Goal: Ask a question: Ask a question

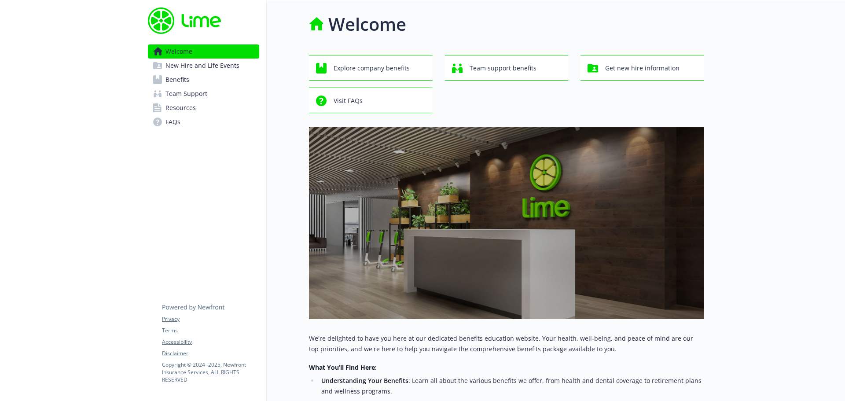
click at [184, 81] on span "Benefits" at bounding box center [178, 80] width 24 height 14
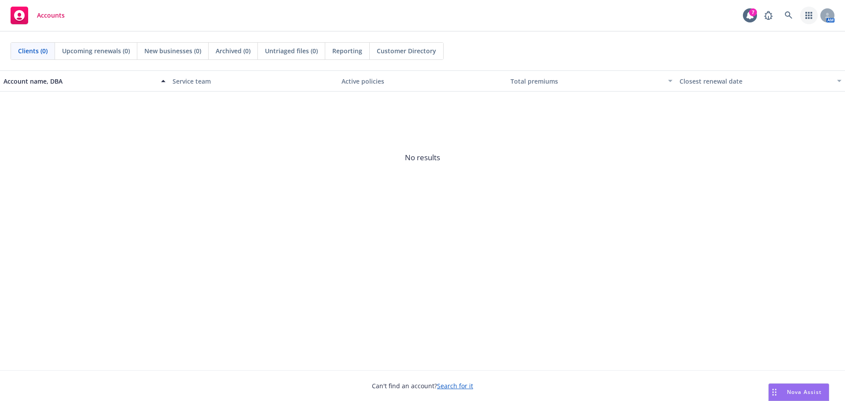
click at [808, 14] on icon "button" at bounding box center [809, 15] width 7 height 7
click at [792, 145] on span "No results" at bounding box center [422, 158] width 845 height 132
click at [745, 18] on div at bounding box center [750, 15] width 14 height 14
click at [789, 13] on icon at bounding box center [789, 15] width 8 height 8
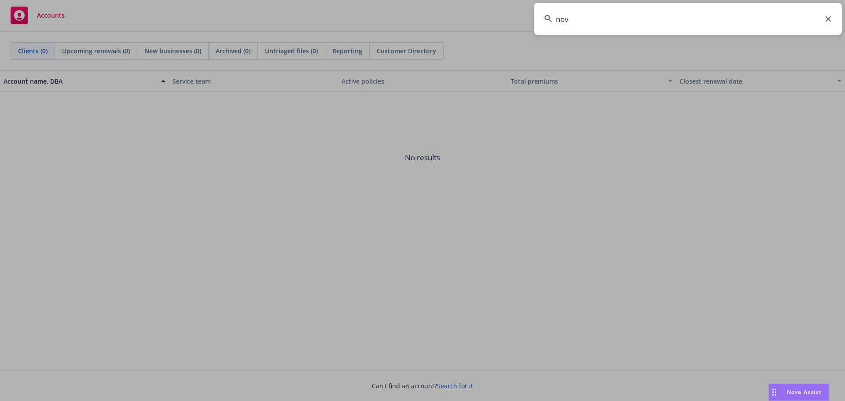
type input "nova"
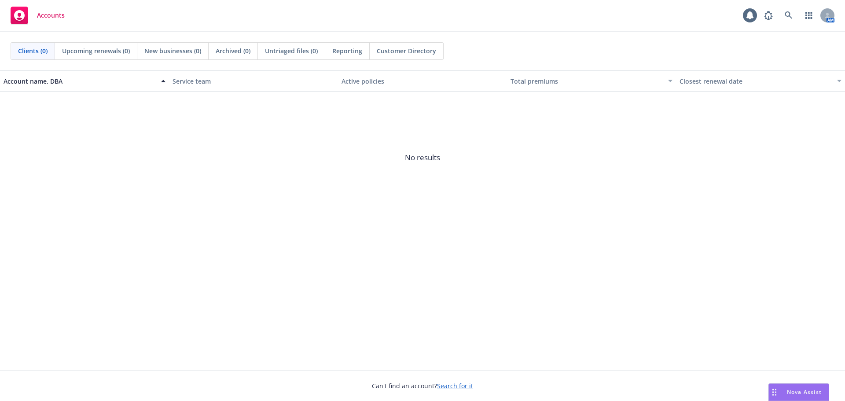
click at [51, 17] on span "Accounts" at bounding box center [51, 15] width 28 height 7
click at [797, 394] on span "Nova Assist" at bounding box center [804, 391] width 35 height 7
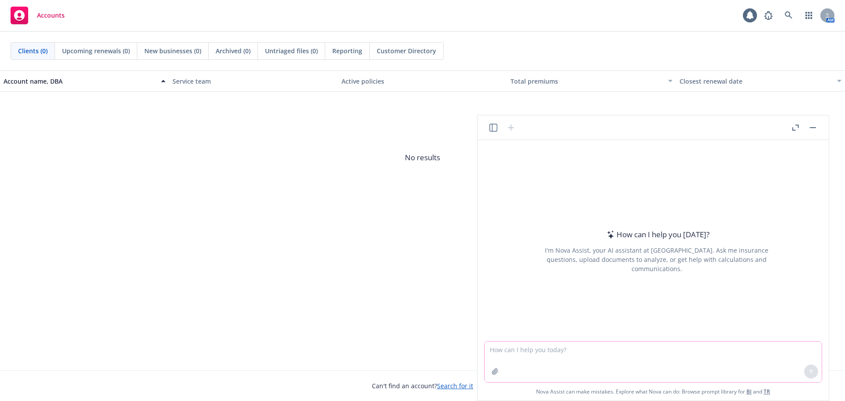
click at [550, 363] on textarea at bounding box center [653, 362] width 337 height 41
type textarea "What is the most common benefits enrollment waiting period for companies in the…"
click at [811, 376] on button at bounding box center [811, 372] width 14 height 14
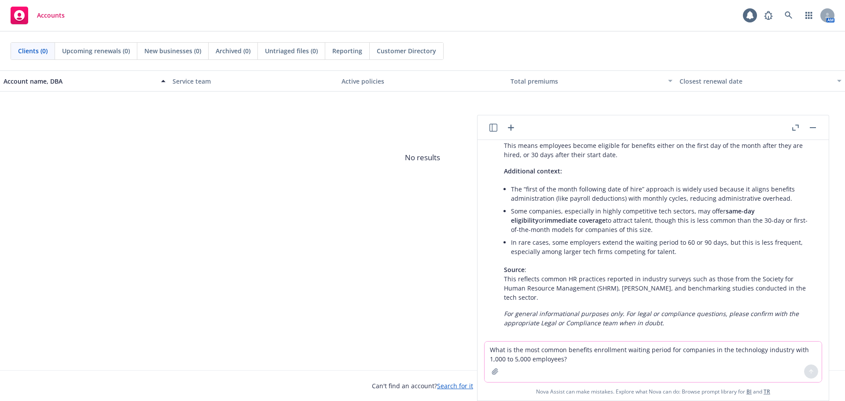
scroll to position [124, 0]
